Goal: Task Accomplishment & Management: Use online tool/utility

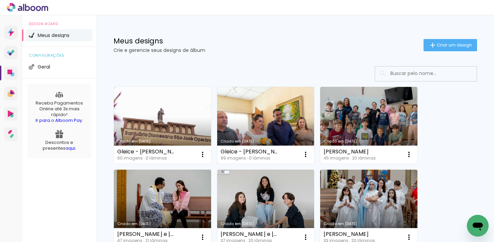
click at [262, 124] on link "Criado em [DATE]" at bounding box center [265, 125] width 97 height 77
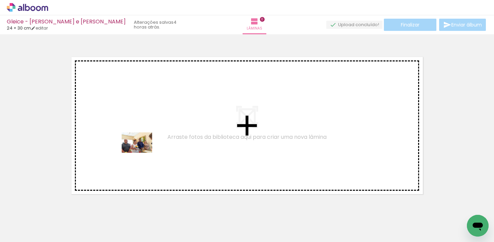
drag, startPoint x: 71, startPoint y: 220, endPoint x: 142, endPoint y: 153, distance: 98.1
click at [142, 153] on quentale-workspace at bounding box center [247, 121] width 494 height 242
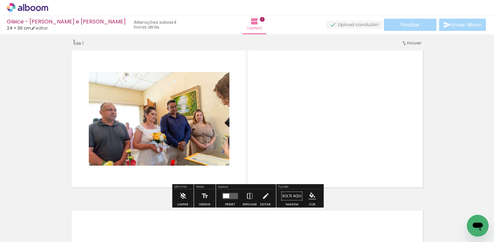
scroll to position [8, 0]
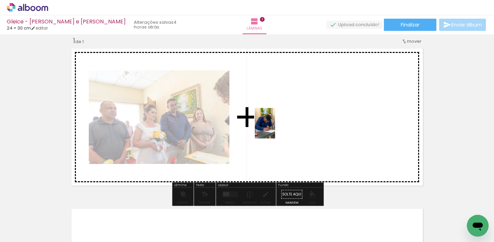
drag, startPoint x: 106, startPoint y: 218, endPoint x: 275, endPoint y: 128, distance: 191.1
click at [275, 128] on quentale-workspace at bounding box center [247, 121] width 494 height 242
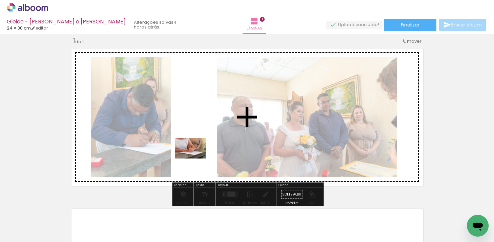
drag, startPoint x: 144, startPoint y: 223, endPoint x: 198, endPoint y: 156, distance: 86.1
click at [198, 156] on quentale-workspace at bounding box center [247, 121] width 494 height 242
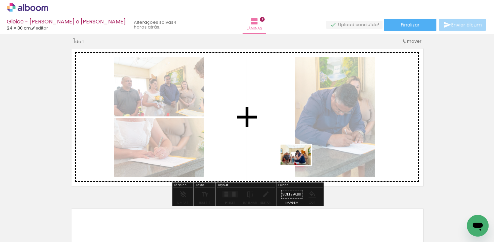
drag, startPoint x: 183, startPoint y: 221, endPoint x: 300, endPoint y: 164, distance: 130.0
click at [301, 164] on quentale-workspace at bounding box center [247, 121] width 494 height 242
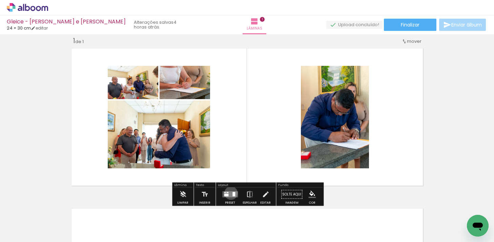
click at [230, 193] on quentale-layouter at bounding box center [230, 194] width 16 height 6
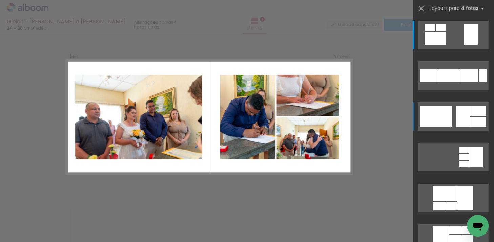
click at [435, 31] on div at bounding box center [431, 27] width 10 height 6
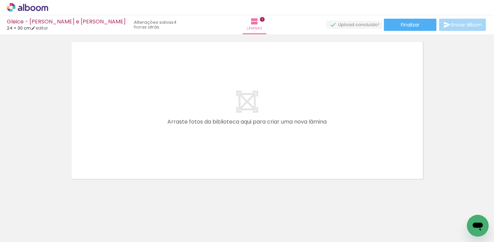
scroll to position [0, 363]
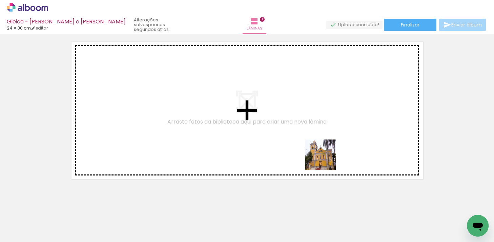
drag, startPoint x: 378, startPoint y: 221, endPoint x: 322, endPoint y: 153, distance: 87.5
click at [322, 153] on quentale-workspace at bounding box center [247, 121] width 494 height 242
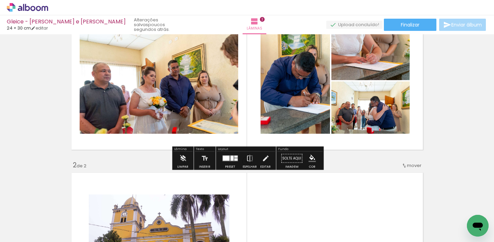
scroll to position [0, 0]
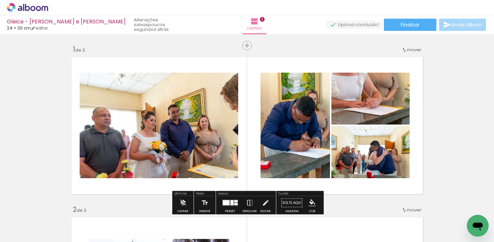
click at [406, 49] on iron-icon at bounding box center [404, 49] width 5 height 5
click at [397, 59] on span "depois da" at bounding box center [388, 59] width 23 height 11
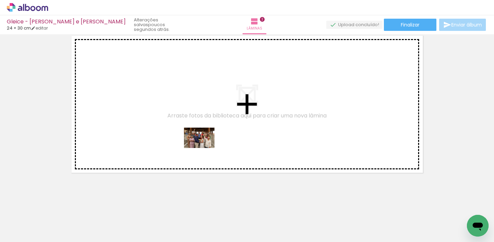
drag, startPoint x: 215, startPoint y: 225, endPoint x: 202, endPoint y: 137, distance: 88.4
click at [202, 137] on quentale-workspace at bounding box center [247, 121] width 494 height 242
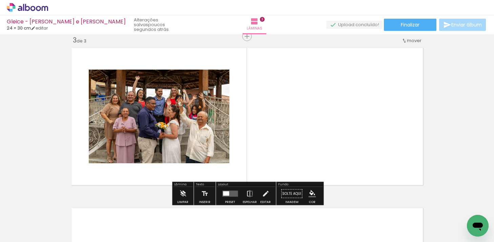
scroll to position [329, 0]
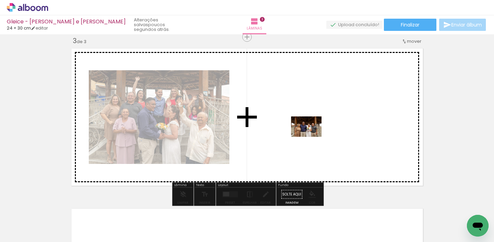
drag, startPoint x: 260, startPoint y: 217, endPoint x: 312, endPoint y: 135, distance: 96.7
click at [312, 135] on quentale-workspace at bounding box center [247, 121] width 494 height 242
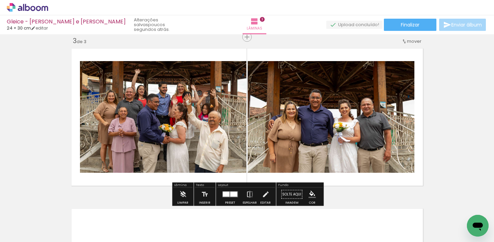
scroll to position [0, 74]
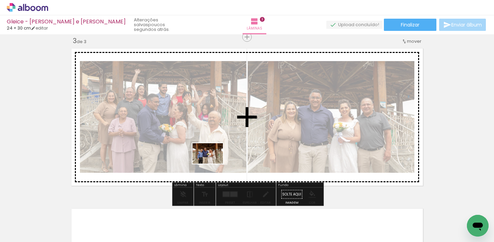
drag, startPoint x: 220, startPoint y: 216, endPoint x: 213, endPoint y: 163, distance: 53.0
click at [213, 163] on quentale-workspace at bounding box center [247, 121] width 494 height 242
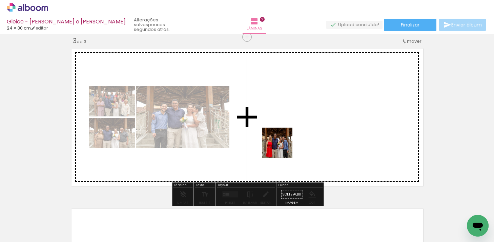
drag, startPoint x: 256, startPoint y: 218, endPoint x: 289, endPoint y: 133, distance: 90.9
click at [289, 133] on quentale-workspace at bounding box center [247, 121] width 494 height 242
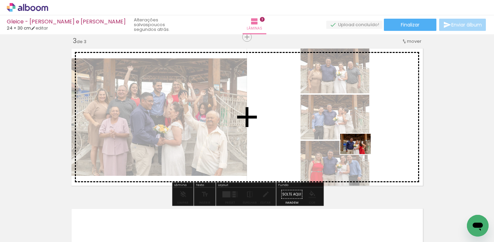
drag, startPoint x: 296, startPoint y: 229, endPoint x: 360, endPoint y: 154, distance: 98.1
click at [361, 154] on quentale-workspace at bounding box center [247, 121] width 494 height 242
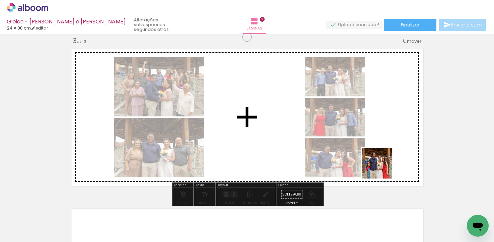
drag, startPoint x: 340, startPoint y: 219, endPoint x: 385, endPoint y: 162, distance: 72.9
click at [385, 162] on quentale-workspace at bounding box center [247, 121] width 494 height 242
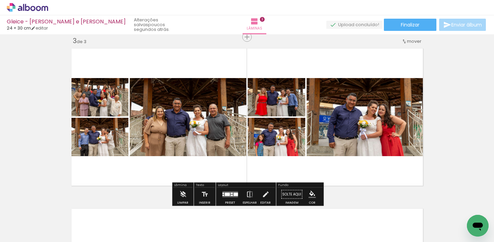
click at [234, 194] on div at bounding box center [236, 194] width 4 height 3
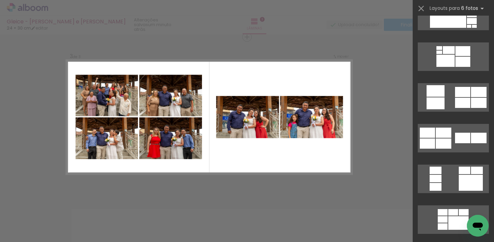
scroll to position [837, 0]
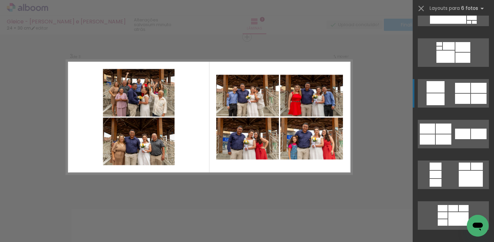
click at [453, 201] on quentale-layouter at bounding box center [453, 215] width 71 height 28
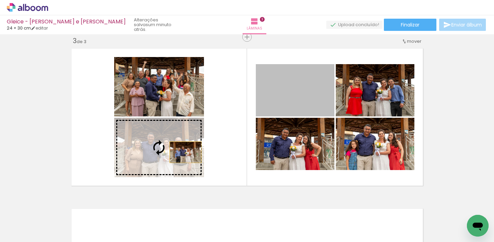
drag, startPoint x: 294, startPoint y: 99, endPoint x: 182, endPoint y: 152, distance: 123.9
click at [0, 0] on slot at bounding box center [0, 0] width 0 height 0
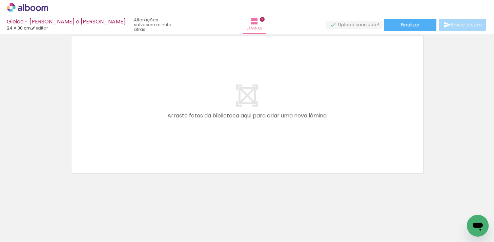
scroll to position [0, 314]
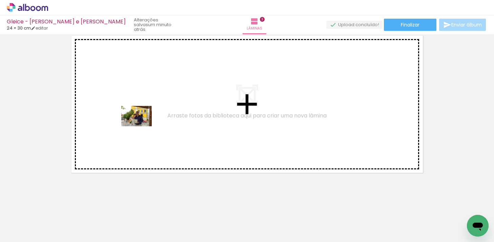
drag, startPoint x: 132, startPoint y: 225, endPoint x: 142, endPoint y: 126, distance: 99.8
click at [142, 126] on quentale-workspace at bounding box center [247, 121] width 494 height 242
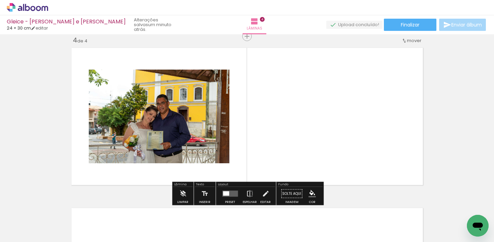
scroll to position [489, 0]
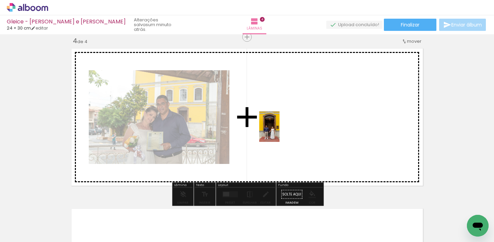
drag, startPoint x: 177, startPoint y: 224, endPoint x: 287, endPoint y: 121, distance: 150.6
click at [287, 121] on quentale-workspace at bounding box center [247, 121] width 494 height 242
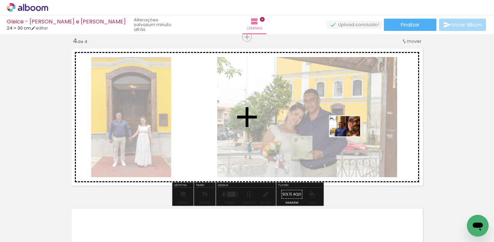
drag, startPoint x: 219, startPoint y: 222, endPoint x: 350, endPoint y: 136, distance: 156.1
click at [350, 136] on quentale-workspace at bounding box center [247, 121] width 494 height 242
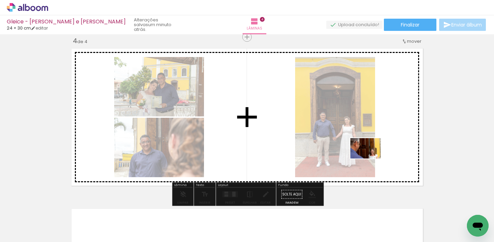
drag, startPoint x: 248, startPoint y: 225, endPoint x: 370, endPoint y: 158, distance: 139.0
click at [370, 158] on quentale-workspace at bounding box center [247, 121] width 494 height 242
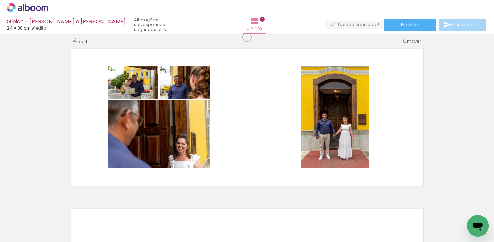
scroll to position [0, 375]
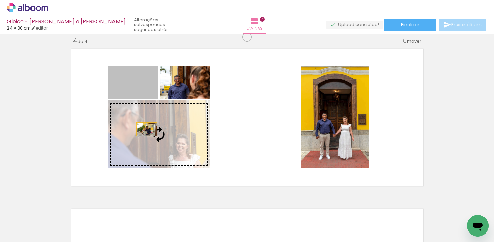
drag, startPoint x: 138, startPoint y: 82, endPoint x: 146, endPoint y: 128, distance: 47.2
click at [0, 0] on slot at bounding box center [0, 0] width 0 height 0
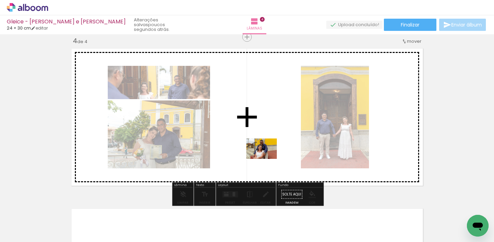
drag, startPoint x: 229, startPoint y: 215, endPoint x: 268, endPoint y: 153, distance: 73.3
click at [268, 153] on quentale-workspace at bounding box center [247, 121] width 494 height 242
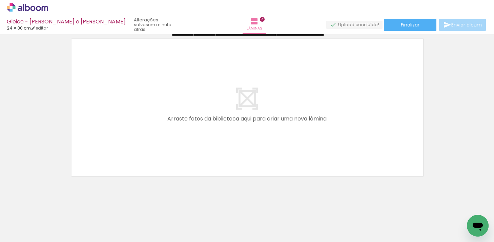
scroll to position [662, 0]
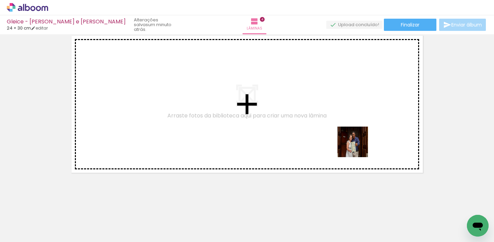
drag, startPoint x: 339, startPoint y: 219, endPoint x: 361, endPoint y: 134, distance: 87.8
click at [361, 134] on quentale-workspace at bounding box center [247, 121] width 494 height 242
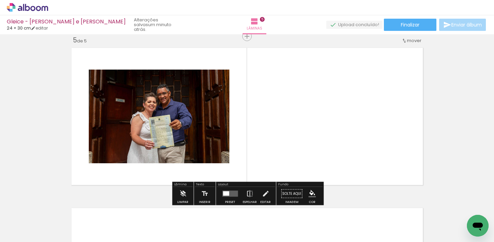
scroll to position [649, 0]
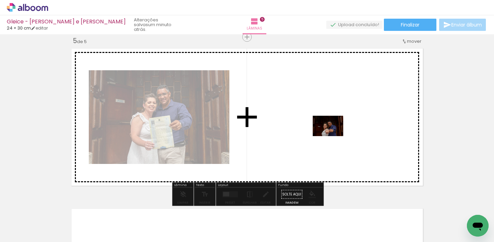
drag, startPoint x: 308, startPoint y: 217, endPoint x: 335, endPoint y: 133, distance: 88.4
click at [335, 133] on quentale-workspace at bounding box center [247, 121] width 494 height 242
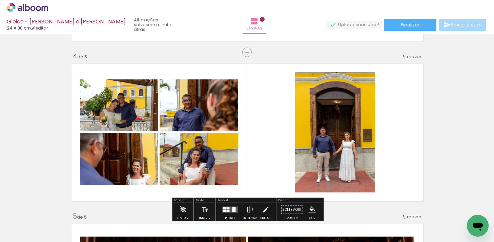
scroll to position [469, 0]
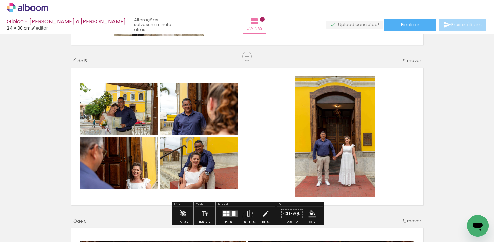
click at [354, 112] on quentale-photo at bounding box center [335, 136] width 80 height 120
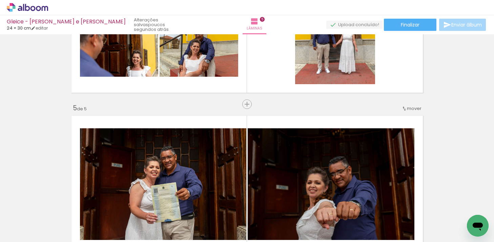
scroll to position [569, 0]
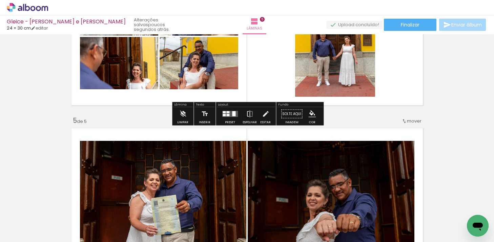
click at [334, 81] on quentale-photo at bounding box center [335, 37] width 80 height 120
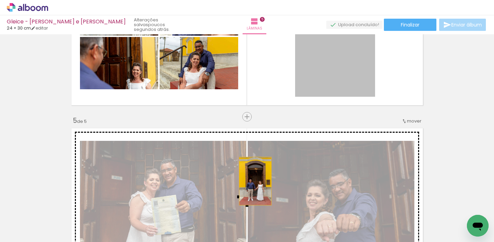
drag, startPoint x: 332, startPoint y: 66, endPoint x: 255, endPoint y: 180, distance: 137.3
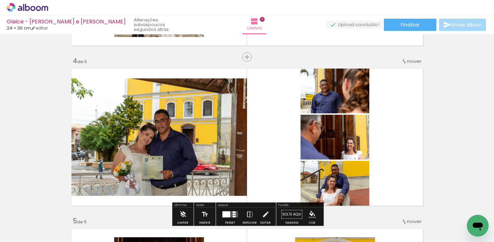
scroll to position [476, 0]
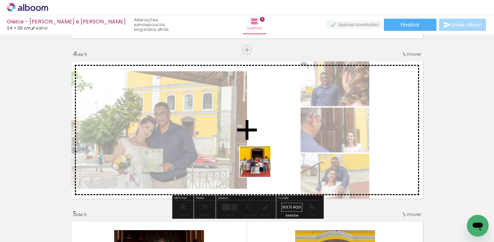
drag, startPoint x: 255, startPoint y: 225, endPoint x: 262, endPoint y: 159, distance: 66.8
click at [262, 159] on quentale-workspace at bounding box center [247, 121] width 494 height 242
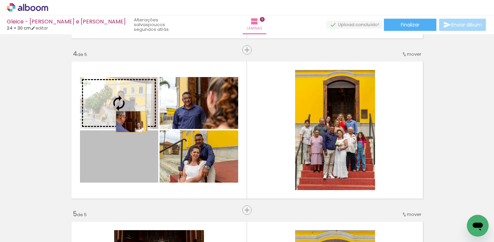
drag, startPoint x: 131, startPoint y: 166, endPoint x: 132, endPoint y: 121, distance: 44.8
click at [0, 0] on slot at bounding box center [0, 0] width 0 height 0
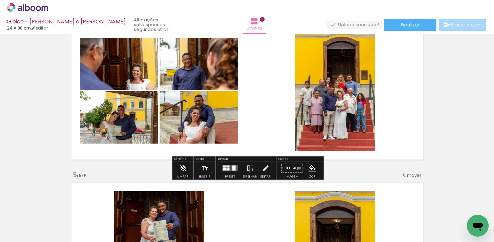
scroll to position [517, 0]
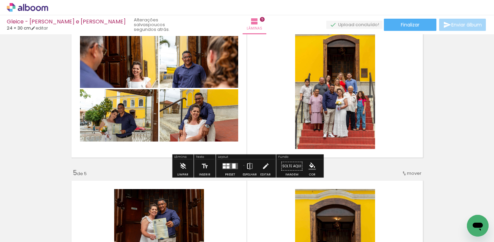
click at [242, 165] on paper-button "Espelhar" at bounding box center [250, 167] width 18 height 17
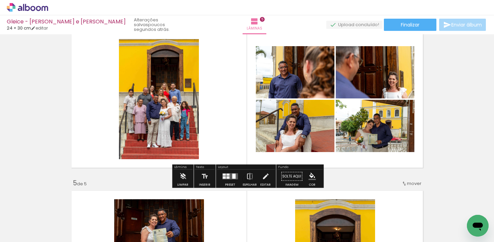
scroll to position [506, 0]
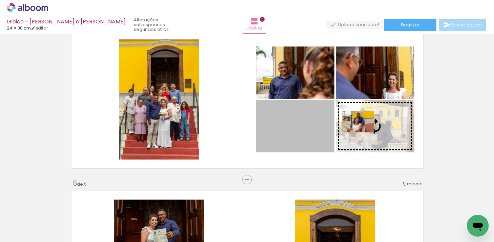
drag, startPoint x: 311, startPoint y: 120, endPoint x: 358, endPoint y: 121, distance: 47.5
click at [0, 0] on slot at bounding box center [0, 0] width 0 height 0
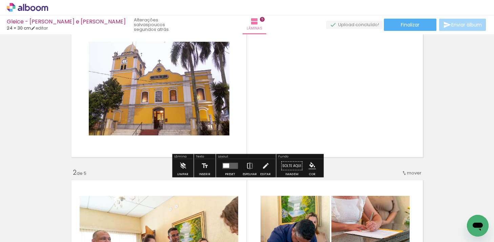
scroll to position [60, 0]
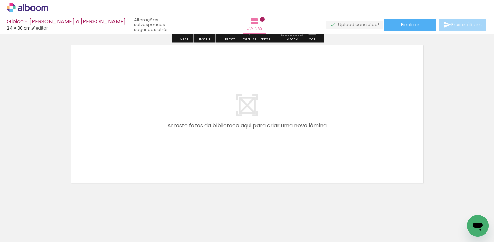
scroll to position [822, 0]
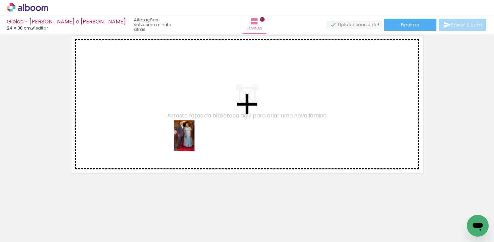
drag, startPoint x: 195, startPoint y: 218, endPoint x: 194, endPoint y: 137, distance: 80.7
click at [194, 137] on quentale-workspace at bounding box center [247, 121] width 494 height 242
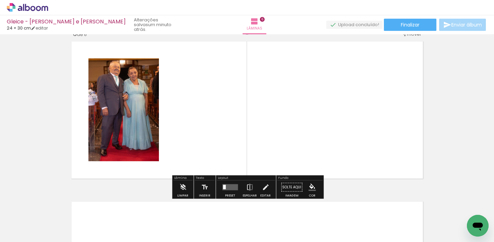
scroll to position [809, 0]
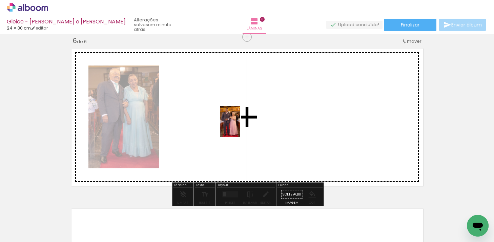
drag, startPoint x: 229, startPoint y: 217, endPoint x: 240, endPoint y: 126, distance: 91.2
click at [240, 126] on quentale-workspace at bounding box center [247, 121] width 494 height 242
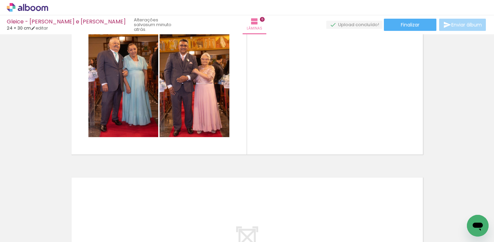
scroll to position [0, 905]
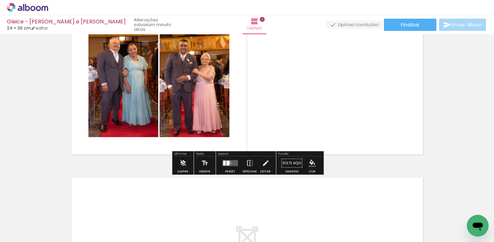
click at [228, 162] on quentale-layouter at bounding box center [230, 163] width 16 height 6
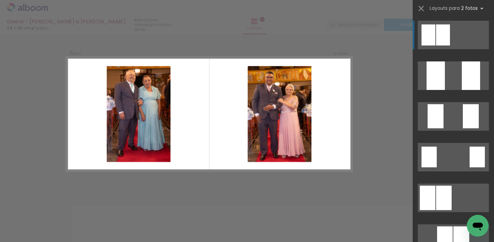
scroll to position [809, 0]
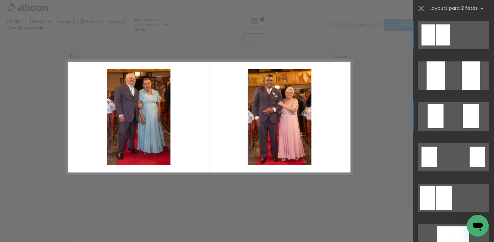
click at [462, 90] on quentale-layouter at bounding box center [453, 75] width 71 height 28
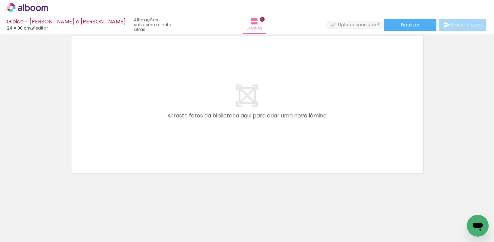
scroll to position [0, 708]
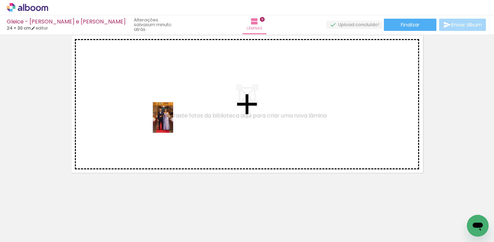
drag, startPoint x: 160, startPoint y: 219, endPoint x: 174, endPoint y: 120, distance: 100.0
click at [174, 120] on quentale-workspace at bounding box center [247, 121] width 494 height 242
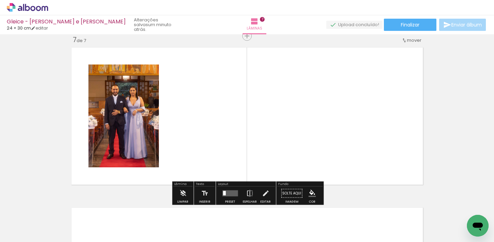
scroll to position [969, 0]
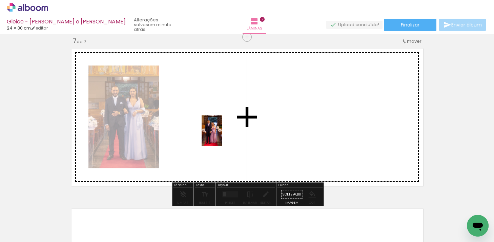
drag, startPoint x: 196, startPoint y: 220, endPoint x: 222, endPoint y: 136, distance: 88.0
click at [222, 136] on quentale-workspace at bounding box center [247, 121] width 494 height 242
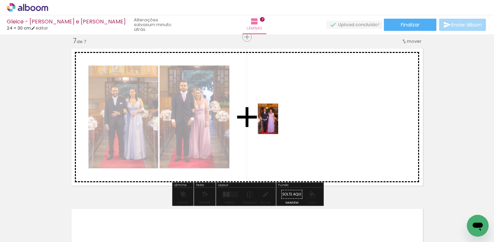
drag, startPoint x: 237, startPoint y: 224, endPoint x: 279, endPoint y: 122, distance: 110.3
click at [279, 122] on quentale-workspace at bounding box center [247, 121] width 494 height 242
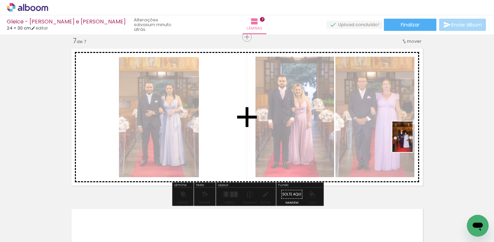
drag, startPoint x: 311, startPoint y: 222, endPoint x: 417, endPoint y: 139, distance: 134.3
click at [417, 139] on quentale-workspace at bounding box center [247, 121] width 494 height 242
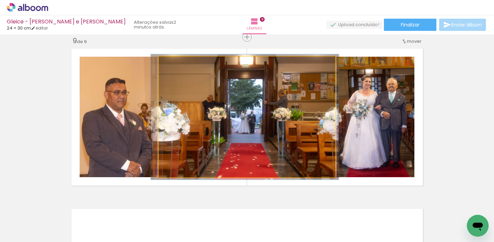
type paper-slider "104"
click at [174, 64] on div at bounding box center [176, 64] width 6 height 6
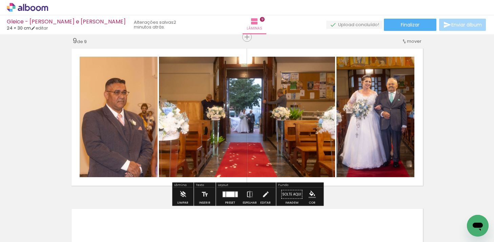
click at [419, 89] on quentale-layouter at bounding box center [247, 116] width 358 height 143
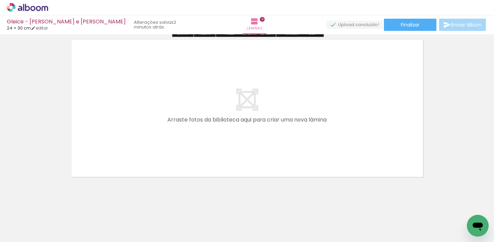
scroll to position [1462, 0]
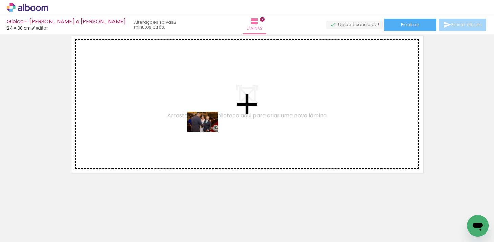
drag, startPoint x: 217, startPoint y: 218, endPoint x: 208, endPoint y: 126, distance: 92.3
click at [208, 126] on quentale-workspace at bounding box center [247, 121] width 494 height 242
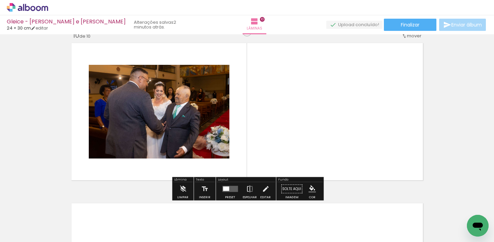
scroll to position [1449, 0]
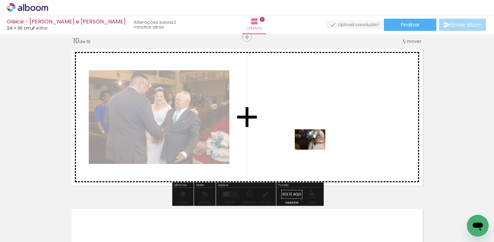
drag, startPoint x: 259, startPoint y: 224, endPoint x: 315, endPoint y: 149, distance: 93.4
click at [315, 149] on quentale-workspace at bounding box center [247, 121] width 494 height 242
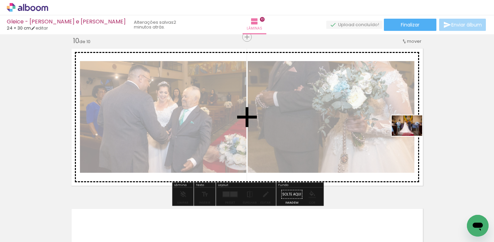
drag, startPoint x: 302, startPoint y: 220, endPoint x: 412, endPoint y: 136, distance: 138.6
click at [412, 136] on quentale-workspace at bounding box center [247, 121] width 494 height 242
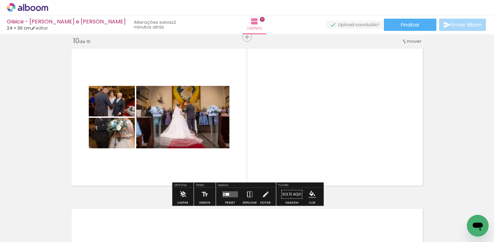
click at [234, 194] on quentale-layouter at bounding box center [230, 194] width 16 height 6
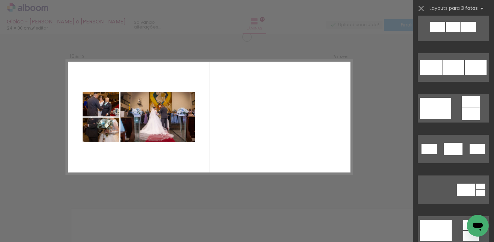
scroll to position [0, 0]
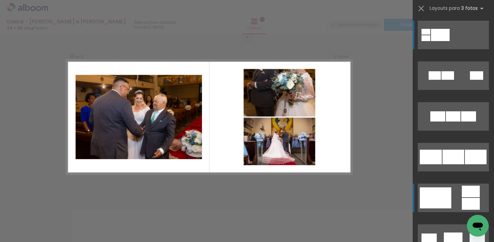
click at [453, 90] on quentale-layouter at bounding box center [453, 75] width 71 height 28
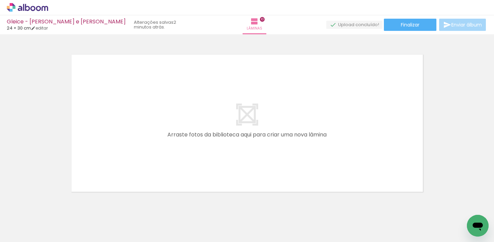
scroll to position [1599, 0]
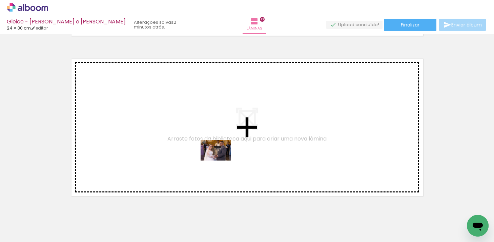
drag, startPoint x: 335, startPoint y: 225, endPoint x: 219, endPoint y: 159, distance: 133.6
click at [219, 159] on quentale-workspace at bounding box center [247, 121] width 494 height 242
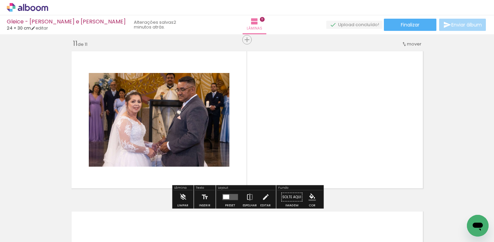
scroll to position [1609, 0]
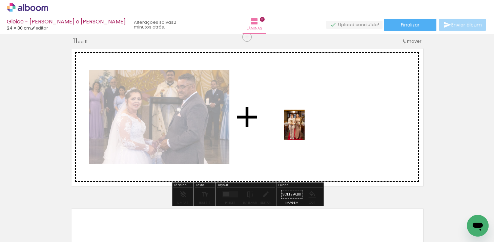
drag, startPoint x: 374, startPoint y: 223, endPoint x: 305, endPoint y: 131, distance: 115.6
click at [305, 130] on quentale-workspace at bounding box center [247, 121] width 494 height 242
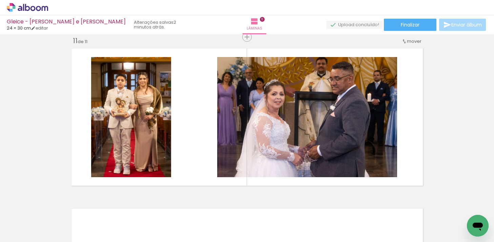
scroll to position [0, 1328]
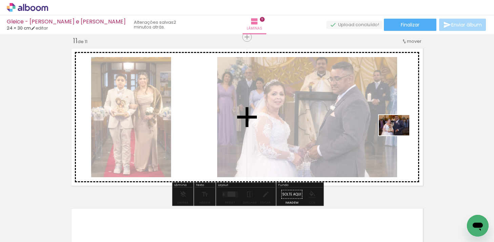
drag, startPoint x: 263, startPoint y: 218, endPoint x: 399, endPoint y: 135, distance: 159.0
click at [399, 135] on quentale-workspace at bounding box center [247, 121] width 494 height 242
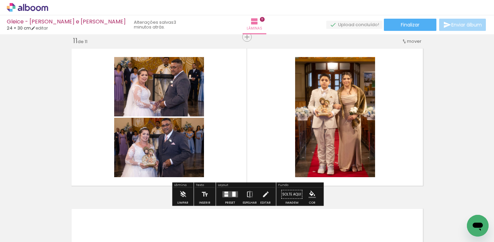
click at [231, 190] on div at bounding box center [230, 195] width 18 height 14
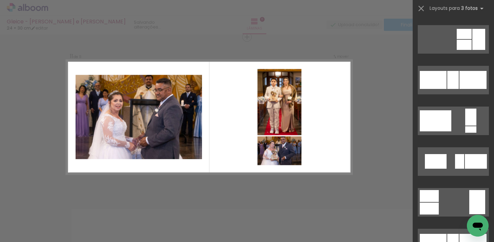
scroll to position [504, 0]
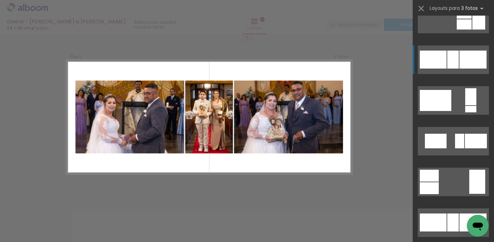
click at [469, 56] on div at bounding box center [473, 60] width 27 height 18
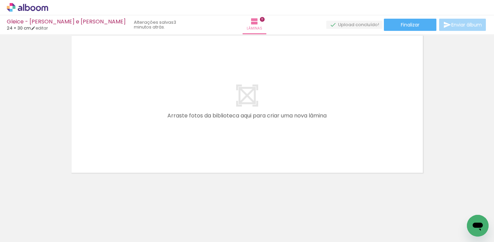
scroll to position [0, 1419]
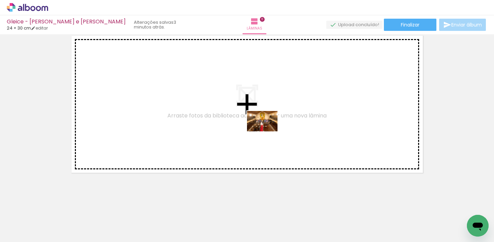
drag, startPoint x: 257, startPoint y: 224, endPoint x: 268, endPoint y: 130, distance: 94.5
click at [268, 130] on quentale-workspace at bounding box center [247, 121] width 494 height 242
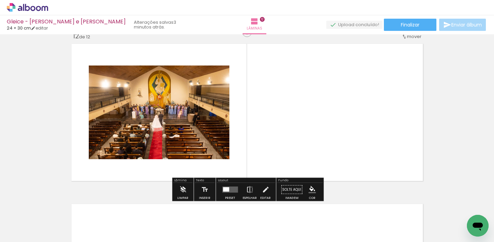
scroll to position [1769, 0]
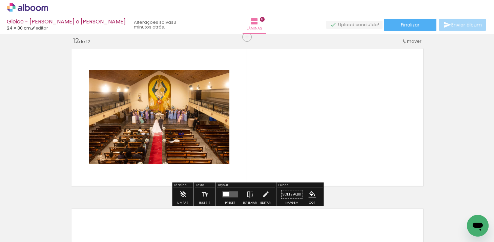
click at [228, 192] on quentale-layouter at bounding box center [230, 194] width 16 height 6
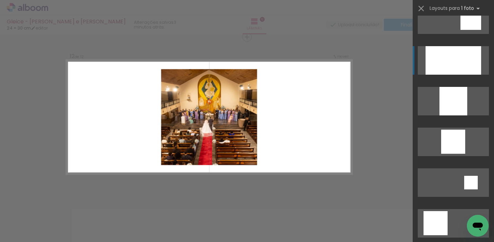
scroll to position [586, 0]
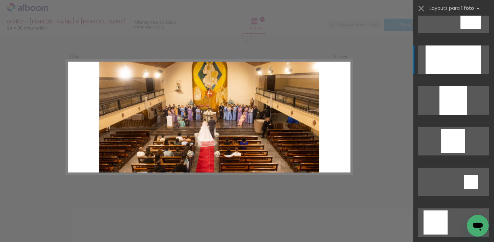
click at [467, 65] on div at bounding box center [454, 59] width 56 height 28
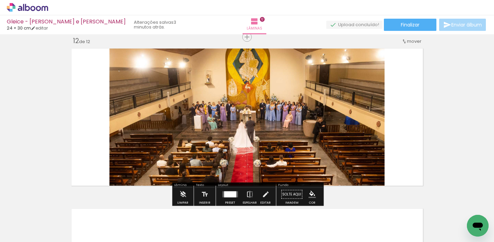
click at [302, 110] on quentale-photo at bounding box center [247, 116] width 275 height 143
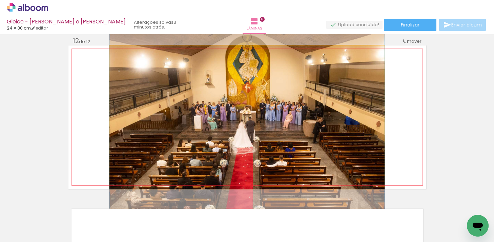
click at [302, 110] on quentale-photo at bounding box center [247, 116] width 275 height 143
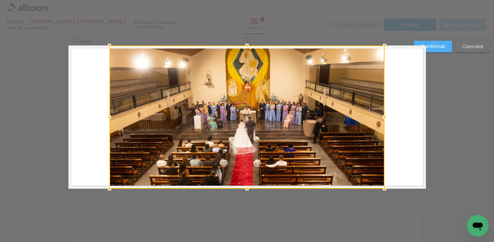
click at [302, 110] on div at bounding box center [247, 116] width 275 height 143
click at [438, 43] on paper-button "Confirmar" at bounding box center [433, 47] width 38 height 12
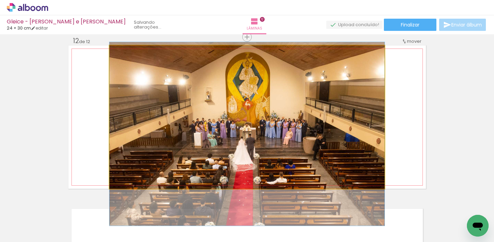
drag, startPoint x: 294, startPoint y: 99, endPoint x: 294, endPoint y: 116, distance: 16.3
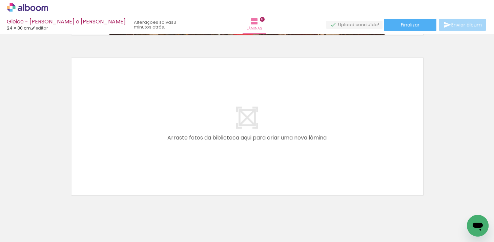
scroll to position [1942, 0]
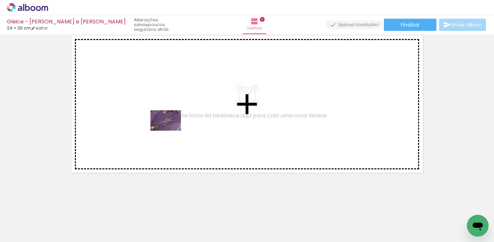
drag, startPoint x: 198, startPoint y: 220, endPoint x: 171, endPoint y: 131, distance: 93.6
click at [171, 131] on quentale-workspace at bounding box center [247, 121] width 494 height 242
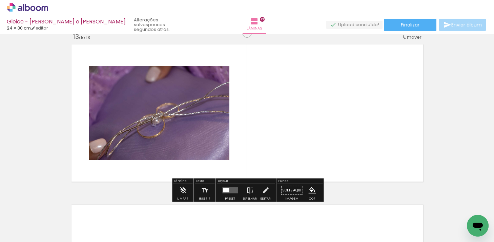
scroll to position [1929, 0]
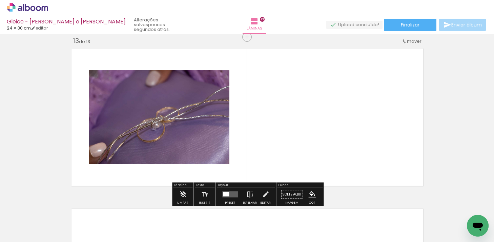
click at [308, 86] on quentale-layouter at bounding box center [247, 116] width 358 height 143
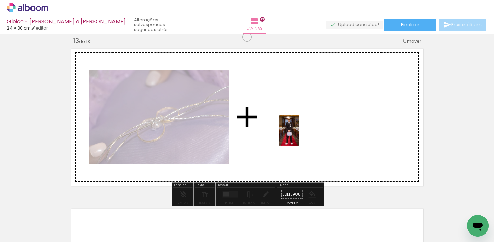
drag, startPoint x: 290, startPoint y: 215, endPoint x: 299, endPoint y: 134, distance: 82.3
click at [299, 134] on quentale-workspace at bounding box center [247, 121] width 494 height 242
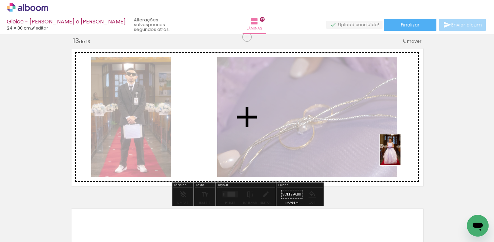
drag, startPoint x: 321, startPoint y: 223, endPoint x: 399, endPoint y: 153, distance: 104.9
click at [400, 153] on quentale-workspace at bounding box center [247, 121] width 494 height 242
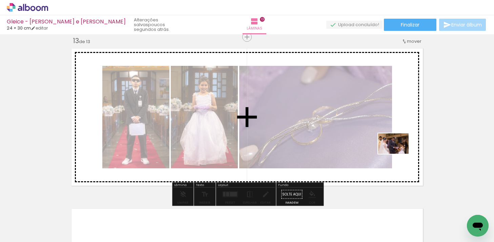
drag, startPoint x: 358, startPoint y: 222, endPoint x: 398, endPoint y: 153, distance: 79.5
click at [398, 153] on quentale-workspace at bounding box center [247, 121] width 494 height 242
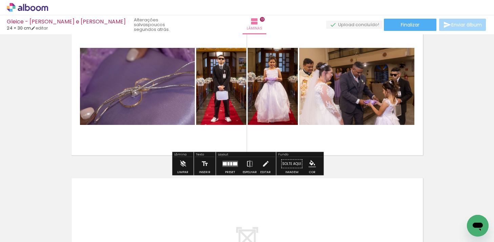
scroll to position [1962, 0]
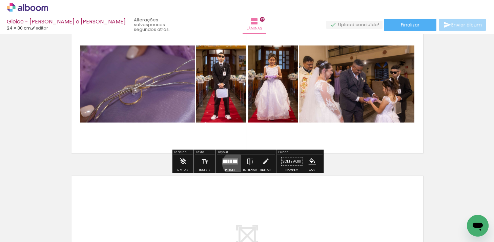
click at [233, 163] on quentale-layouter at bounding box center [230, 161] width 16 height 6
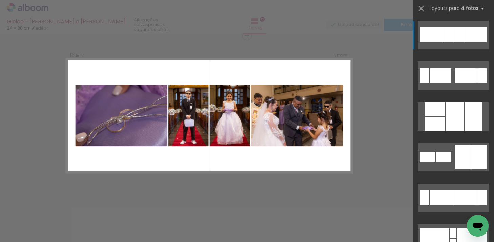
scroll to position [1929, 0]
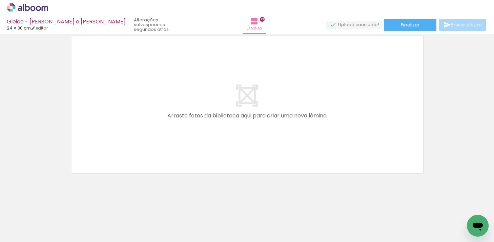
scroll to position [0, 1629]
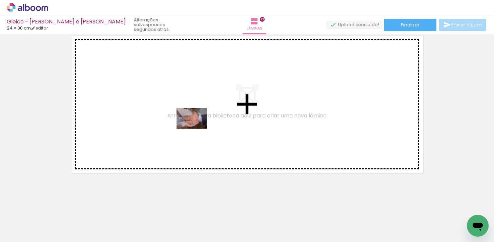
drag, startPoint x: 188, startPoint y: 221, endPoint x: 197, endPoint y: 125, distance: 97.1
click at [197, 125] on quentale-workspace at bounding box center [247, 121] width 494 height 242
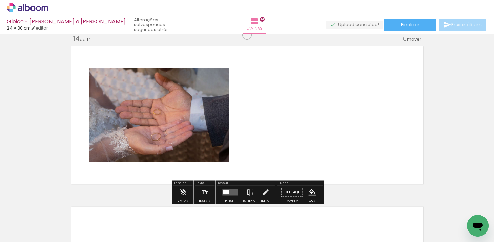
scroll to position [2089, 0]
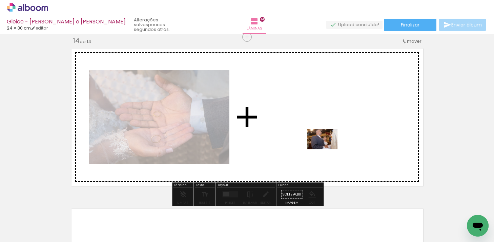
drag, startPoint x: 228, startPoint y: 221, endPoint x: 328, endPoint y: 149, distance: 123.4
click at [328, 149] on quentale-workspace at bounding box center [247, 121] width 494 height 242
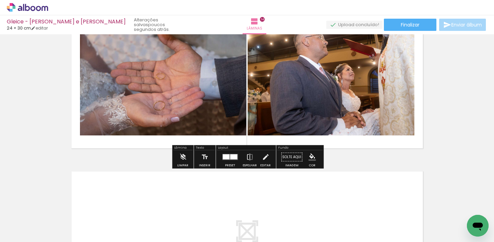
scroll to position [2122, 0]
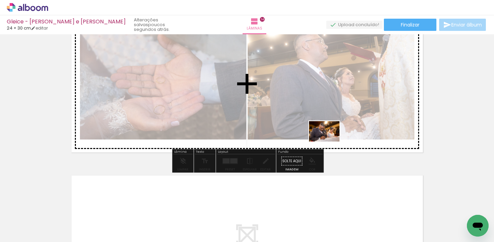
drag, startPoint x: 299, startPoint y: 220, endPoint x: 330, endPoint y: 141, distance: 84.3
click at [330, 141] on quentale-workspace at bounding box center [247, 121] width 494 height 242
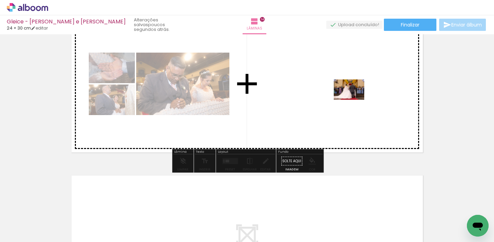
drag, startPoint x: 271, startPoint y: 211, endPoint x: 355, endPoint y: 98, distance: 141.2
click at [355, 98] on quentale-workspace at bounding box center [247, 121] width 494 height 242
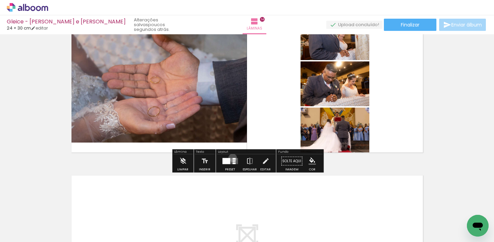
click at [231, 157] on div at bounding box center [230, 161] width 18 height 14
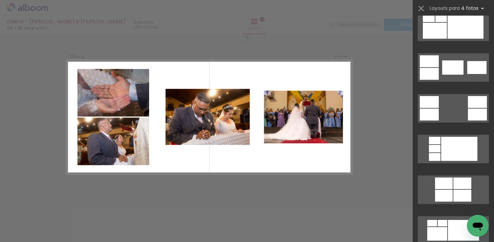
scroll to position [216, 0]
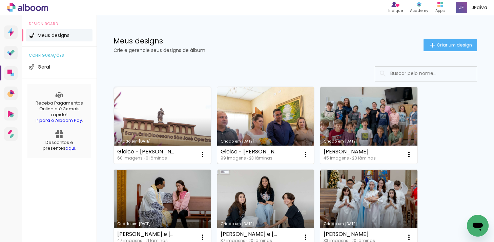
click at [262, 119] on link "Criado em [DATE]" at bounding box center [265, 125] width 97 height 77
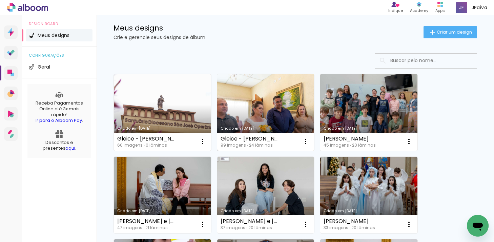
scroll to position [15, 0]
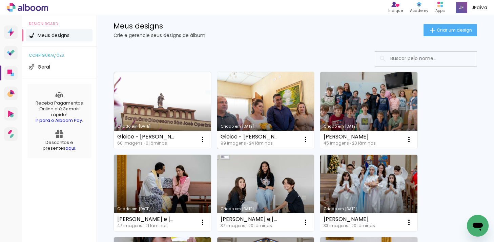
click at [284, 104] on link "Criado em [DATE]" at bounding box center [265, 110] width 97 height 77
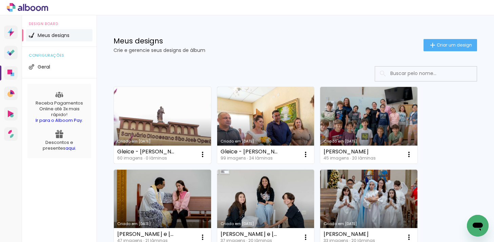
click at [155, 115] on link "Criado em [DATE]" at bounding box center [162, 125] width 97 height 77
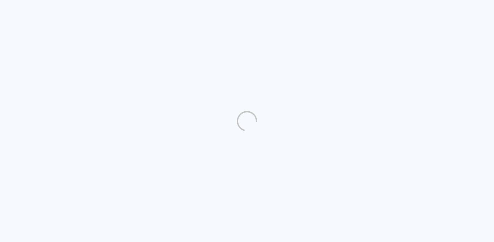
click at [153, 126] on quentale-directory at bounding box center [247, 121] width 494 height 242
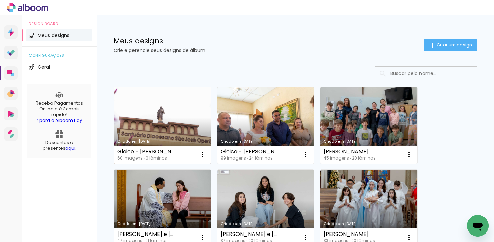
click at [189, 122] on link "Criado em [DATE]" at bounding box center [162, 125] width 97 height 77
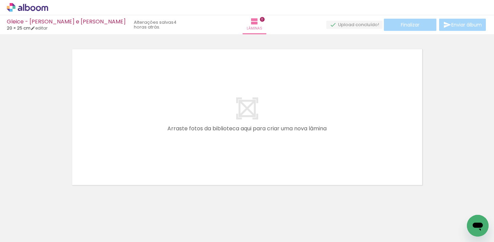
scroll to position [21, 0]
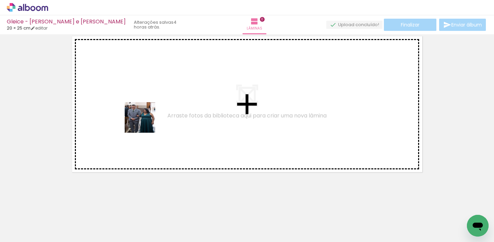
drag, startPoint x: 105, startPoint y: 215, endPoint x: 149, endPoint y: 112, distance: 111.2
click at [149, 112] on quentale-workspace at bounding box center [247, 121] width 494 height 242
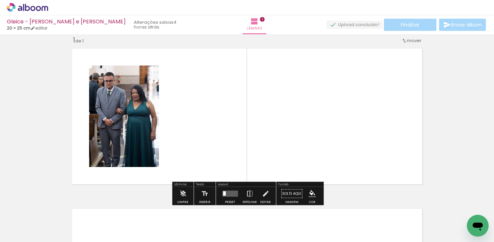
scroll to position [8, 0]
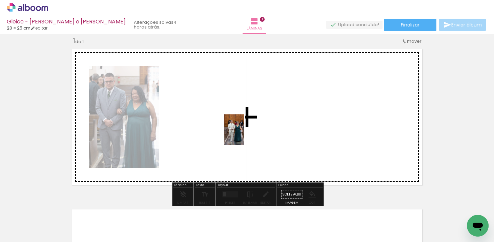
drag, startPoint x: 147, startPoint y: 218, endPoint x: 248, endPoint y: 131, distance: 133.4
click at [248, 131] on quentale-workspace at bounding box center [247, 121] width 494 height 242
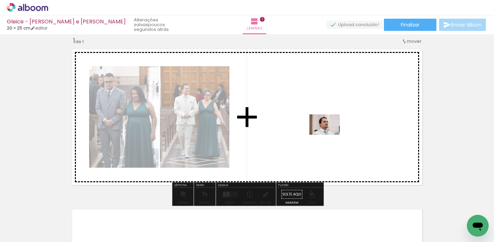
drag, startPoint x: 230, startPoint y: 215, endPoint x: 330, endPoint y: 135, distance: 128.3
click at [330, 135] on quentale-workspace at bounding box center [247, 121] width 494 height 242
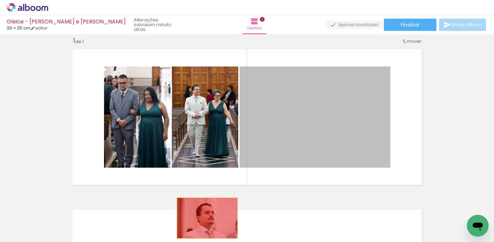
drag, startPoint x: 324, startPoint y: 113, endPoint x: 203, endPoint y: 220, distance: 161.9
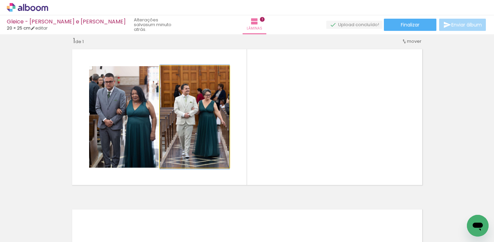
click at [183, 119] on quentale-photo at bounding box center [195, 116] width 70 height 101
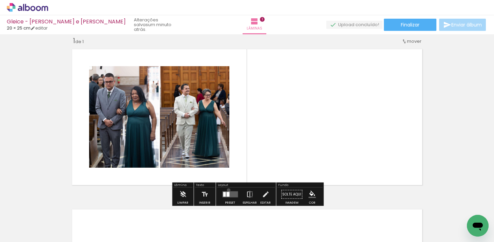
click at [227, 190] on div at bounding box center [230, 195] width 18 height 14
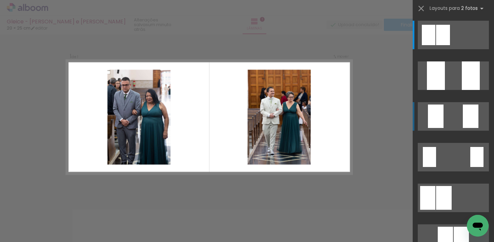
click at [463, 49] on quentale-layouter at bounding box center [453, 35] width 71 height 28
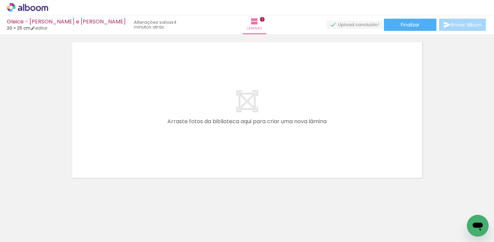
scroll to position [181, 0]
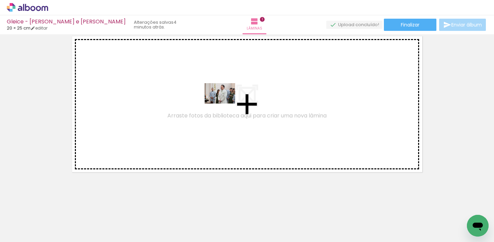
drag, startPoint x: 190, startPoint y: 219, endPoint x: 225, endPoint y: 103, distance: 120.6
click at [225, 103] on quentale-workspace at bounding box center [247, 121] width 494 height 242
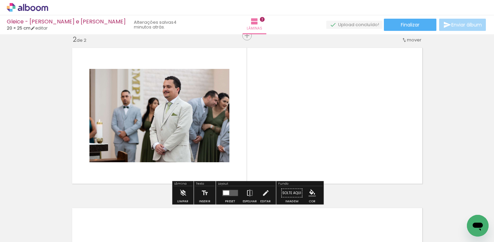
scroll to position [169, 0]
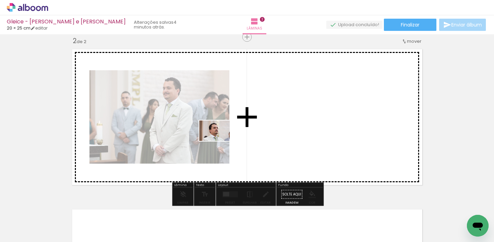
drag, startPoint x: 220, startPoint y: 228, endPoint x: 220, endPoint y: 141, distance: 87.1
click at [220, 141] on quentale-workspace at bounding box center [247, 121] width 494 height 242
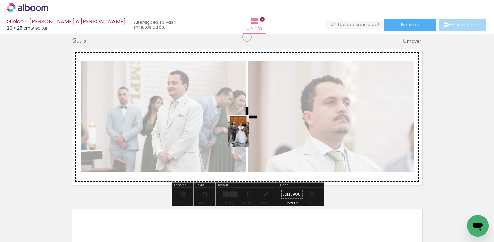
drag, startPoint x: 258, startPoint y: 222, endPoint x: 249, endPoint y: 137, distance: 85.6
click at [249, 137] on quentale-workspace at bounding box center [247, 121] width 494 height 242
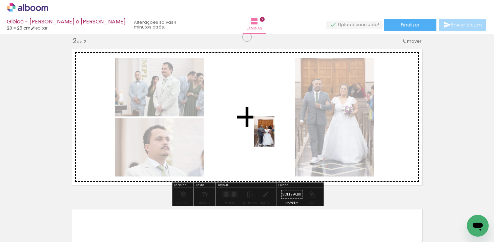
drag, startPoint x: 301, startPoint y: 228, endPoint x: 275, endPoint y: 137, distance: 95.0
click at [275, 137] on quentale-workspace at bounding box center [247, 121] width 494 height 242
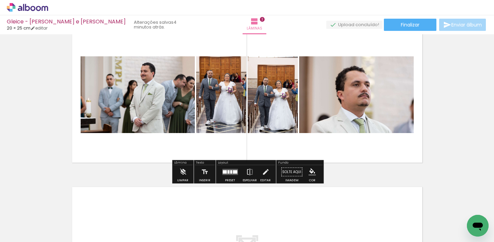
scroll to position [192, 0]
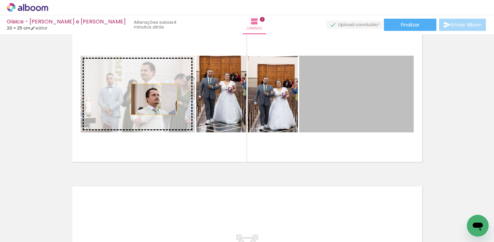
drag, startPoint x: 339, startPoint y: 99, endPoint x: 147, endPoint y: 98, distance: 191.6
click at [0, 0] on slot at bounding box center [0, 0] width 0 height 0
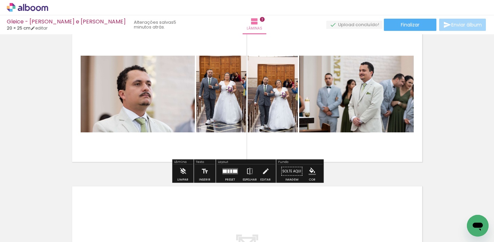
click at [368, 102] on quentale-photo at bounding box center [356, 94] width 115 height 77
click at [233, 171] on div at bounding box center [235, 171] width 4 height 3
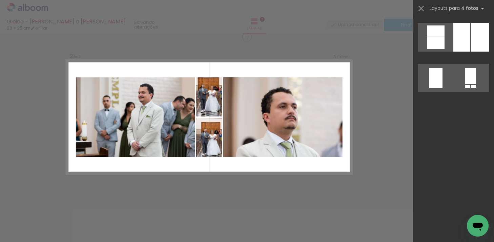
scroll to position [0, 0]
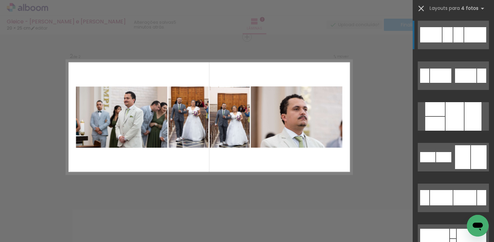
click at [422, 7] on iron-icon at bounding box center [421, 8] width 9 height 9
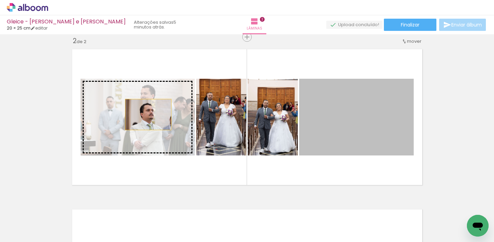
drag, startPoint x: 357, startPoint y: 107, endPoint x: 148, endPoint y: 114, distance: 208.6
click at [0, 0] on slot at bounding box center [0, 0] width 0 height 0
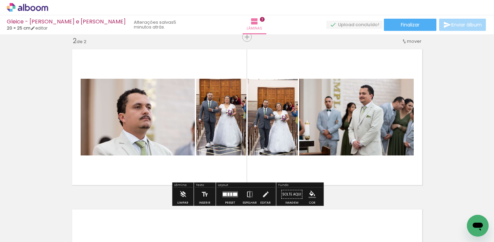
click at [341, 124] on quentale-photo at bounding box center [356, 117] width 115 height 77
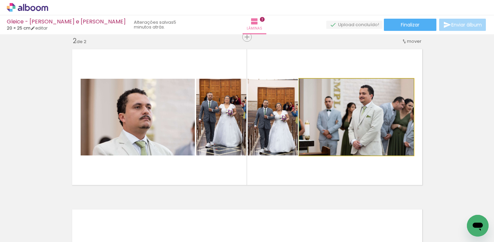
click at [341, 124] on quentale-photo at bounding box center [356, 117] width 115 height 77
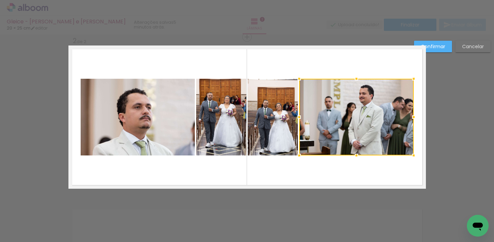
click at [341, 124] on div at bounding box center [356, 117] width 115 height 77
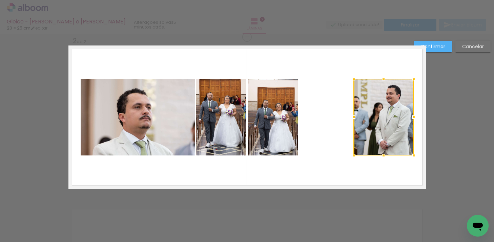
drag, startPoint x: 299, startPoint y: 117, endPoint x: 353, endPoint y: 116, distance: 53.9
click at [353, 116] on div at bounding box center [354, 117] width 14 height 14
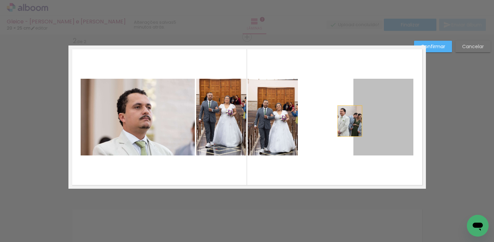
drag, startPoint x: 381, startPoint y: 121, endPoint x: 349, endPoint y: 120, distance: 32.2
click at [349, 120] on quentale-layouter at bounding box center [247, 116] width 358 height 143
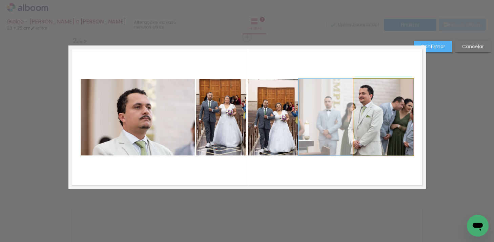
click at [373, 116] on quentale-photo at bounding box center [384, 117] width 60 height 77
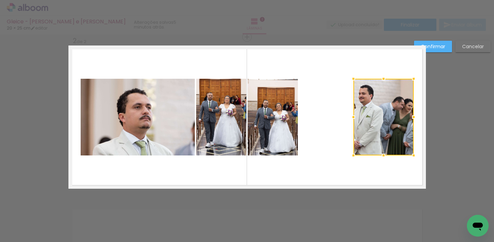
click at [299, 123] on quentale-layouter at bounding box center [247, 116] width 358 height 143
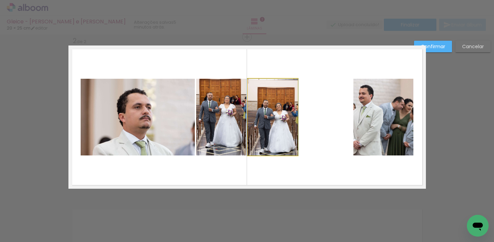
click at [292, 123] on quentale-photo at bounding box center [273, 117] width 50 height 77
click at [369, 122] on quentale-photo at bounding box center [384, 117] width 60 height 77
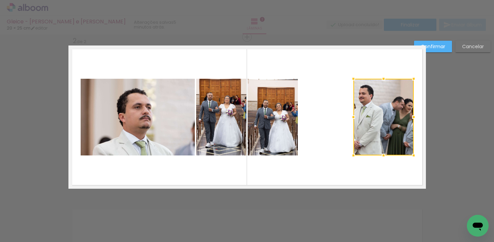
click at [369, 122] on div at bounding box center [384, 117] width 60 height 77
click at [381, 122] on div at bounding box center [384, 117] width 60 height 77
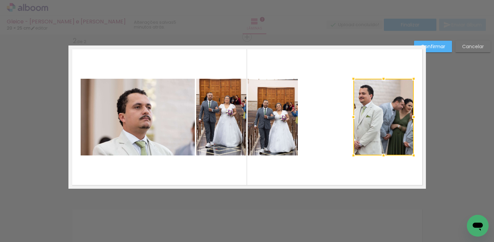
click at [383, 160] on div at bounding box center [384, 156] width 14 height 14
click at [380, 165] on quentale-layouter at bounding box center [247, 116] width 358 height 143
click at [379, 127] on quentale-photo at bounding box center [384, 117] width 60 height 77
click at [379, 127] on div at bounding box center [384, 117] width 60 height 77
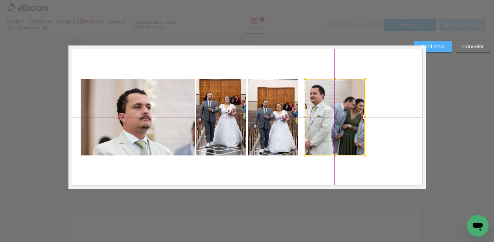
drag, startPoint x: 373, startPoint y: 122, endPoint x: 336, endPoint y: 127, distance: 36.9
click at [336, 127] on div at bounding box center [335, 117] width 60 height 77
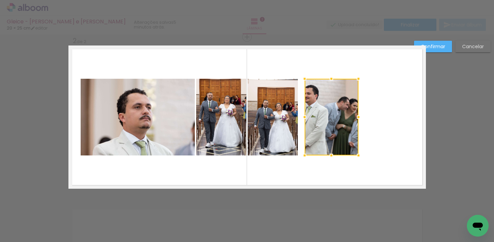
drag, startPoint x: 366, startPoint y: 117, endPoint x: 348, endPoint y: 117, distance: 18.7
click at [348, 117] on div at bounding box center [332, 117] width 54 height 77
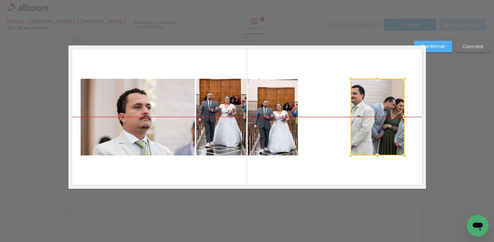
drag, startPoint x: 338, startPoint y: 110, endPoint x: 385, endPoint y: 107, distance: 46.5
click at [385, 107] on div at bounding box center [378, 117] width 54 height 77
click at [385, 107] on div at bounding box center [379, 117] width 54 height 77
click at [459, 92] on div "Confirmar Cancelar" at bounding box center [247, 114] width 494 height 496
click at [432, 41] on paper-button "Confirmar" at bounding box center [433, 47] width 38 height 12
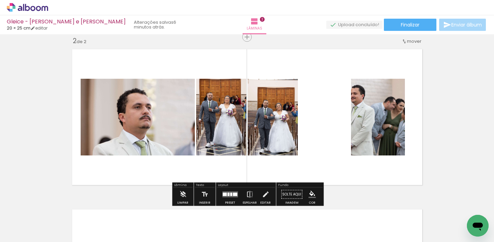
click at [393, 111] on quentale-photo at bounding box center [378, 117] width 54 height 77
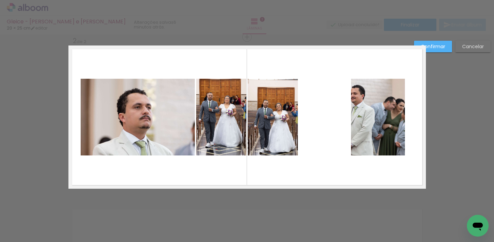
click at [378, 112] on quentale-photo at bounding box center [378, 117] width 54 height 77
click at [446, 47] on paper-button "Confirmar" at bounding box center [433, 47] width 38 height 12
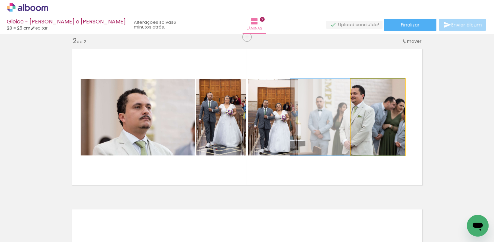
click at [392, 102] on quentale-photo at bounding box center [378, 117] width 54 height 77
click at [389, 116] on quentale-photo at bounding box center [378, 117] width 54 height 77
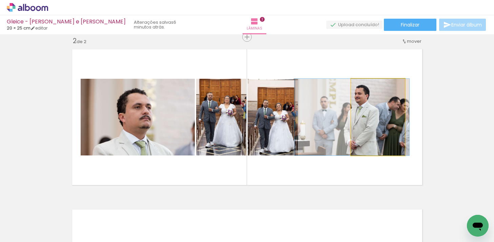
drag, startPoint x: 389, startPoint y: 116, endPoint x: 393, endPoint y: 114, distance: 4.3
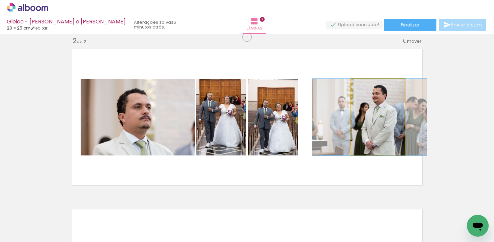
drag, startPoint x: 386, startPoint y: 115, endPoint x: 403, endPoint y: 113, distance: 17.8
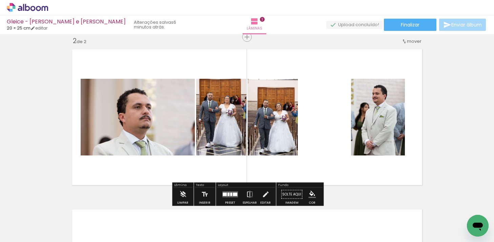
click at [449, 102] on div "Inserir lâmina 1 de 2 Inserir lâmina 2 de 2" at bounding box center [247, 108] width 494 height 480
click at [346, 98] on quentale-layouter at bounding box center [247, 116] width 358 height 143
click at [233, 194] on div at bounding box center [235, 194] width 4 height 3
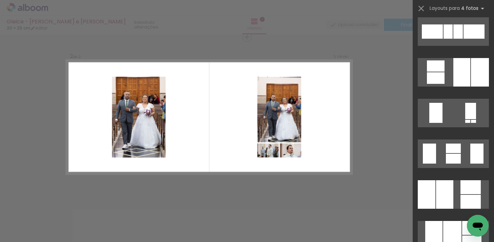
scroll to position [411, 0]
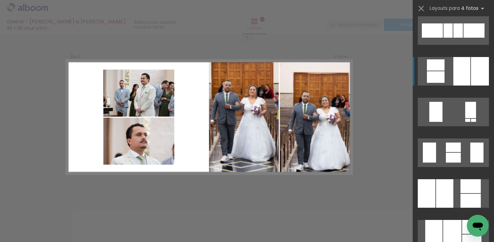
click at [449, 138] on quentale-layouter at bounding box center [453, 152] width 71 height 28
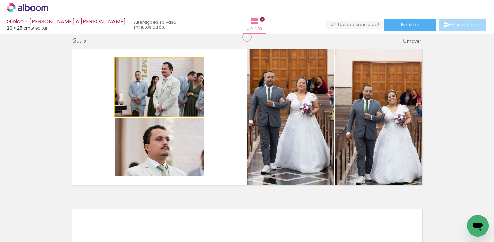
click at [173, 83] on quentale-photo at bounding box center [159, 87] width 89 height 59
click at [172, 104] on quentale-photo at bounding box center [159, 87] width 89 height 59
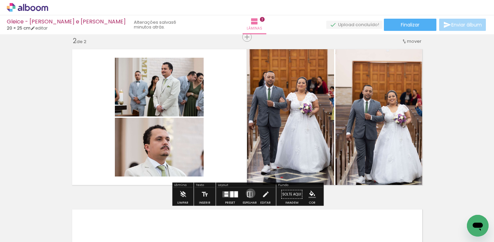
click at [249, 193] on iron-icon at bounding box center [249, 195] width 7 height 14
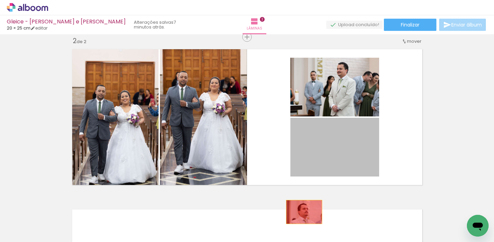
drag, startPoint x: 361, startPoint y: 145, endPoint x: 302, endPoint y: 212, distance: 88.4
click at [302, 212] on quentale-workspace at bounding box center [247, 121] width 494 height 242
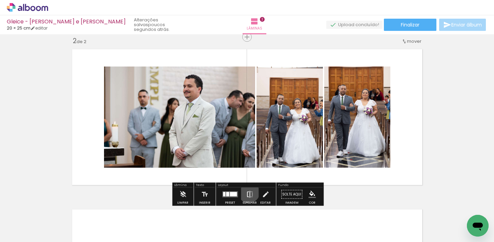
click at [248, 192] on iron-icon at bounding box center [249, 195] width 7 height 14
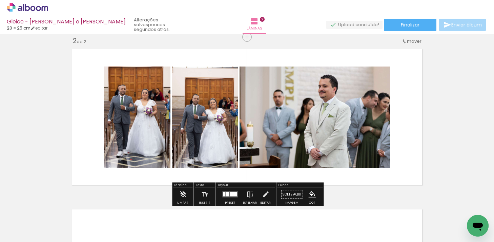
click at [233, 194] on div at bounding box center [233, 194] width 7 height 4
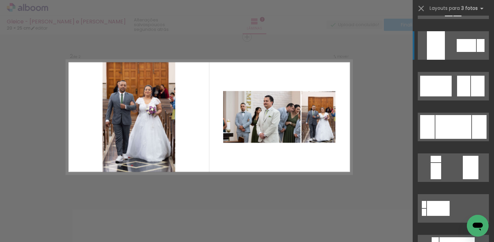
scroll to position [124, 0]
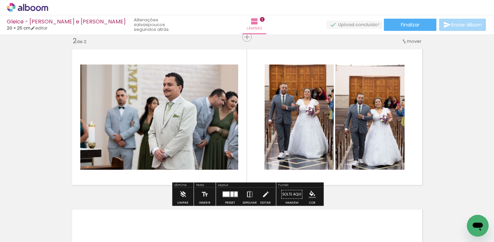
click at [249, 191] on iron-icon at bounding box center [249, 195] width 7 height 14
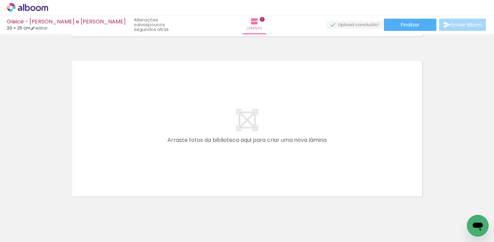
scroll to position [332, 0]
